Goal: Entertainment & Leisure: Consume media (video, audio)

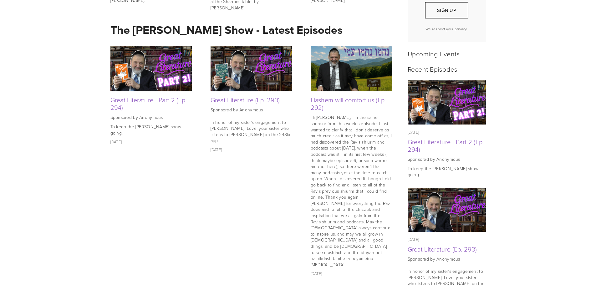
scroll to position [282, 0]
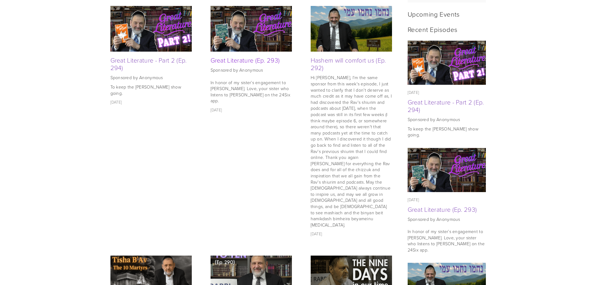
click at [254, 63] on link "Great Literature (Ep. 293)" at bounding box center [245, 60] width 69 height 9
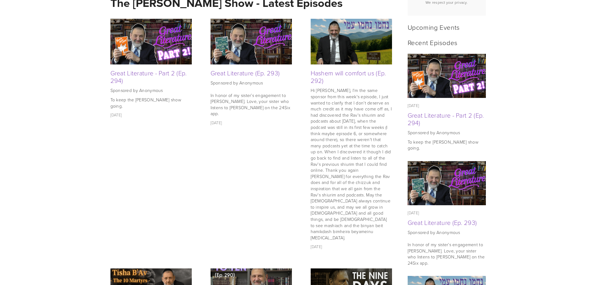
scroll to position [233, 0]
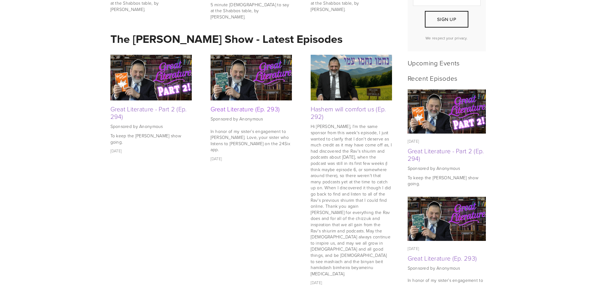
click at [263, 110] on link "Great Literature (Ep. 293)" at bounding box center [245, 109] width 69 height 9
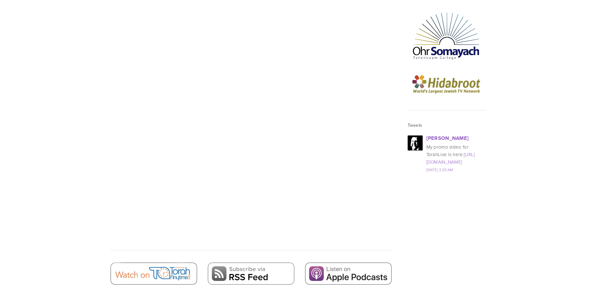
scroll to position [970, 0]
